Goal: Check status

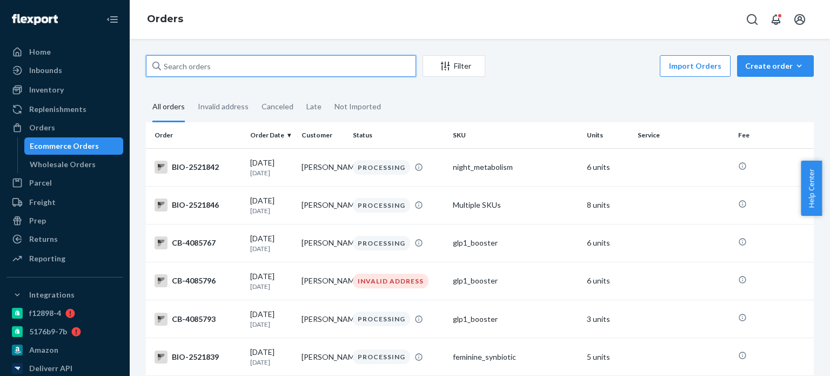
click at [182, 66] on input "text" at bounding box center [281, 66] width 270 height 22
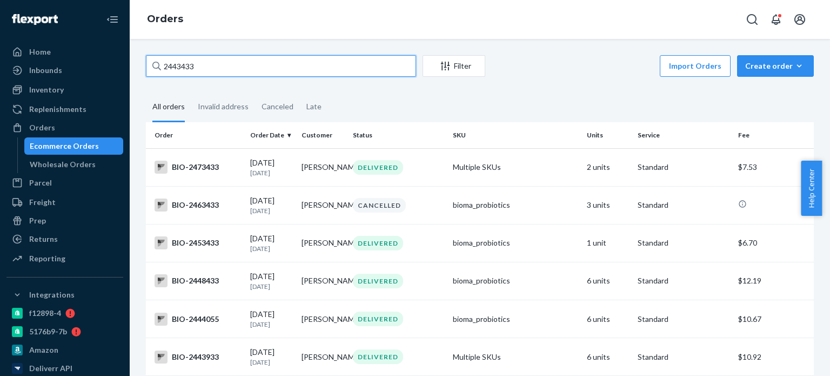
drag, startPoint x: 208, startPoint y: 60, endPoint x: 182, endPoint y: 66, distance: 26.7
click at [182, 66] on input "2443433" at bounding box center [281, 66] width 270 height 22
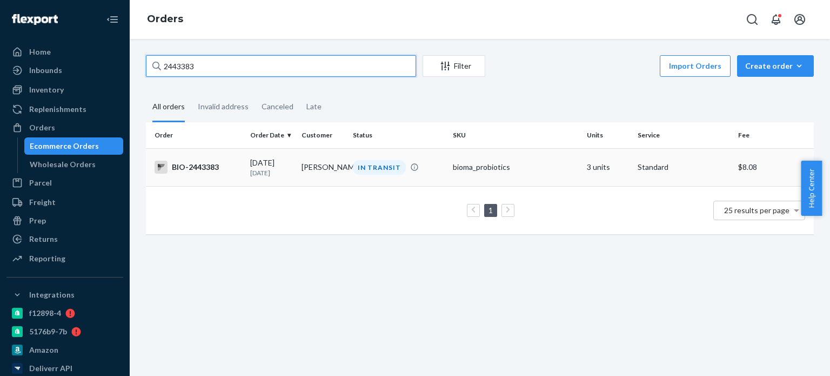
type input "2443383"
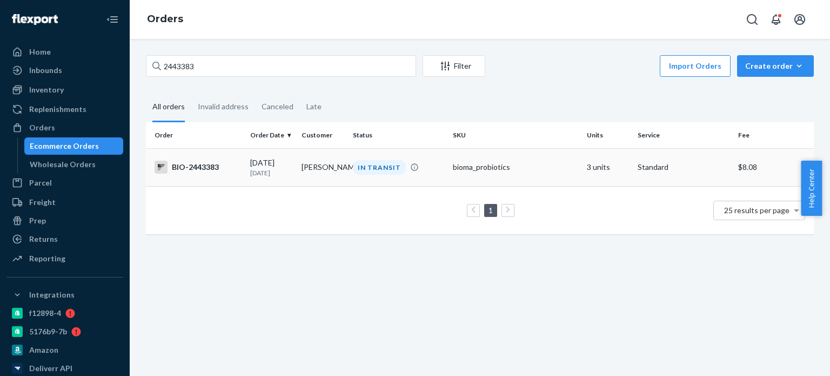
click at [214, 164] on div "BIO-2443383" at bounding box center [198, 167] width 87 height 13
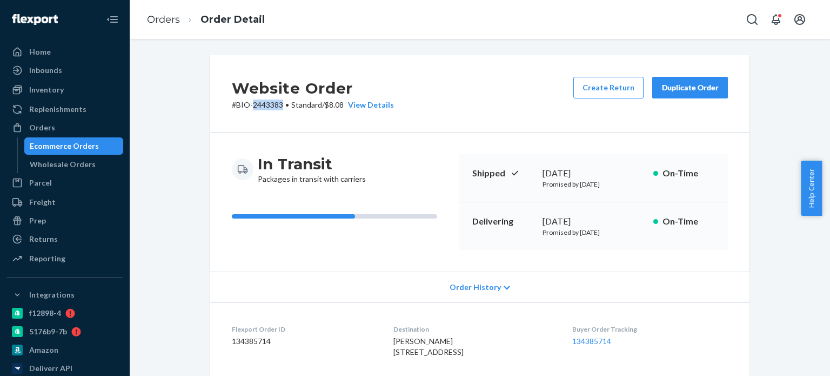
drag, startPoint x: 249, startPoint y: 102, endPoint x: 278, endPoint y: 109, distance: 29.4
click at [278, 109] on p "# BIO-2443383 • Standard / $8.08 View Details" at bounding box center [313, 104] width 162 height 11
copy p "2443383"
drag, startPoint x: 567, startPoint y: 231, endPoint x: 621, endPoint y: 232, distance: 53.5
click at [621, 232] on p "Promised by August 25, 2025" at bounding box center [594, 232] width 102 height 9
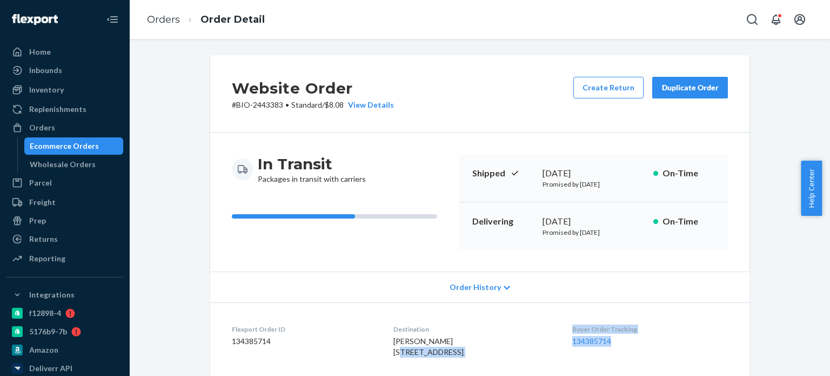
drag, startPoint x: 552, startPoint y: 345, endPoint x: 616, endPoint y: 343, distance: 63.8
click at [616, 343] on dl "Flexport Order ID 134385714 Destination Lorelie Guadagno 11602 Palawan St Cypre…" at bounding box center [480, 342] width 540 height 81
click at [616, 343] on dd "134385714" at bounding box center [650, 341] width 156 height 11
drag, startPoint x: 635, startPoint y: 339, endPoint x: 573, endPoint y: 342, distance: 61.7
click at [573, 342] on dl "Flexport Order ID 134385714 Destination Lorelie Guadagno 11602 Palawan St Cypre…" at bounding box center [480, 342] width 540 height 81
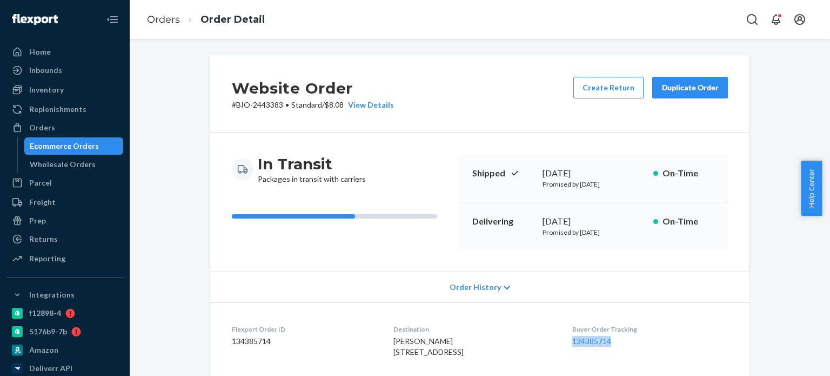
copy link "134385714"
drag, startPoint x: 628, startPoint y: 232, endPoint x: 577, endPoint y: 234, distance: 50.8
click at [577, 234] on p "Promised by August 25, 2025" at bounding box center [594, 232] width 102 height 9
copy p "ugust 25, 2025"
drag, startPoint x: 521, startPoint y: 162, endPoint x: 607, endPoint y: 168, distance: 85.6
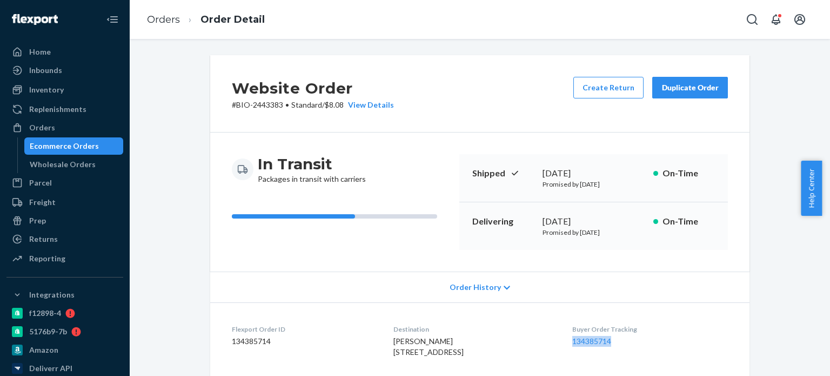
click at [607, 168] on div "Shipped August 14, 2025 Promised by August 14, 2025 On-Time" at bounding box center [593, 178] width 269 height 48
copy div "August 14, 2025"
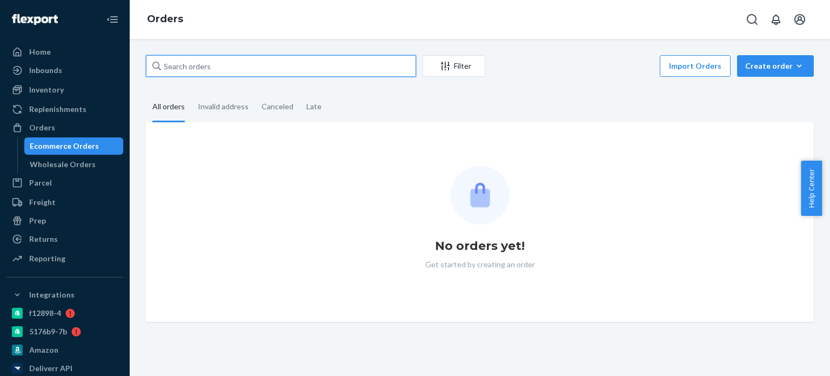
click at [302, 66] on input "text" at bounding box center [281, 66] width 270 height 22
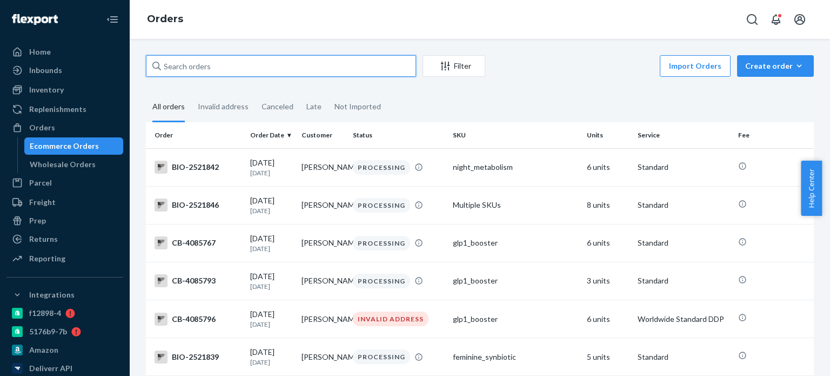
paste input "2443433"
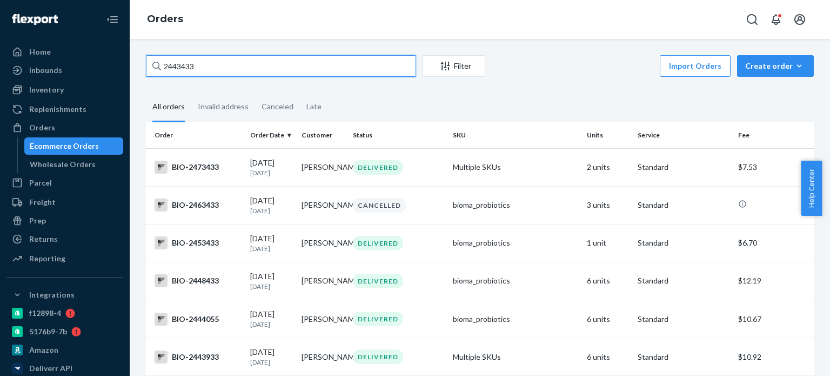
click at [199, 68] on input "2443433" at bounding box center [281, 66] width 270 height 22
paste input "[PERSON_NAME]"
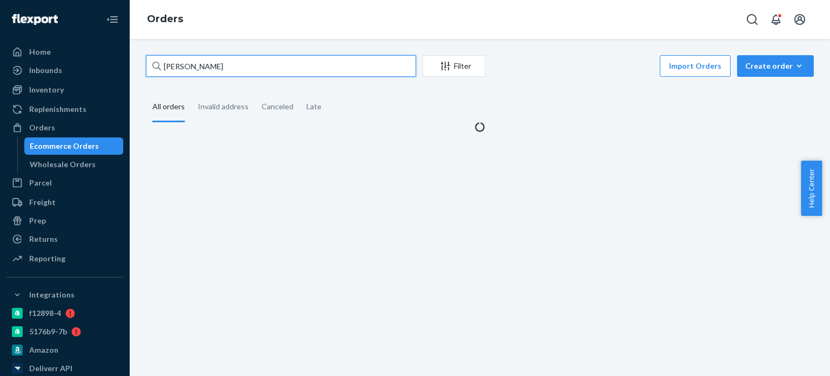
type input "[PERSON_NAME]"
